Goal: Information Seeking & Learning: Find specific fact

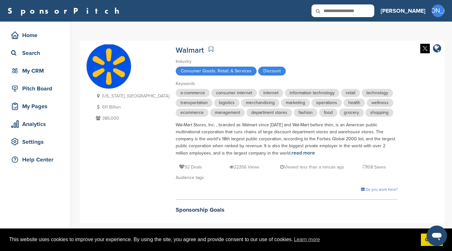
click at [367, 10] on input "text" at bounding box center [342, 10] width 63 height 13
type input "****"
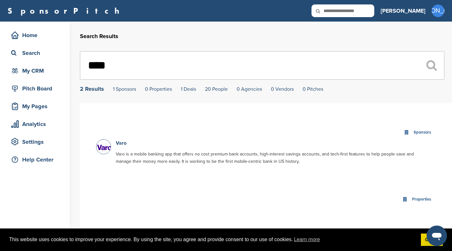
click at [106, 148] on img at bounding box center [104, 148] width 16 height 16
click at [121, 144] on link "Varo" at bounding box center [121, 143] width 11 height 6
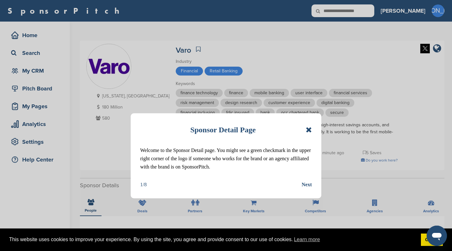
click at [307, 128] on icon at bounding box center [309, 130] width 6 height 8
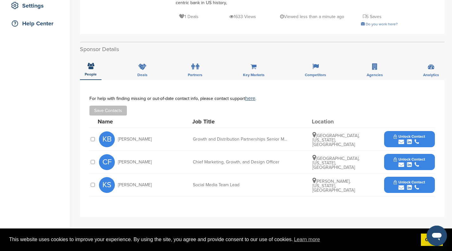
scroll to position [142, 0]
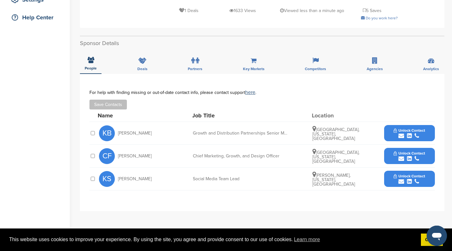
click at [410, 136] on icon "submit" at bounding box center [409, 136] width 5 height 6
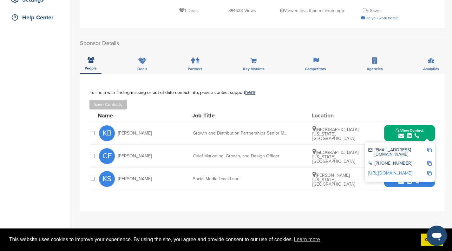
click at [394, 170] on link "http://www.linkedin.com/in/kellybarnicle" at bounding box center [390, 172] width 44 height 5
